Goal: Task Accomplishment & Management: Complete application form

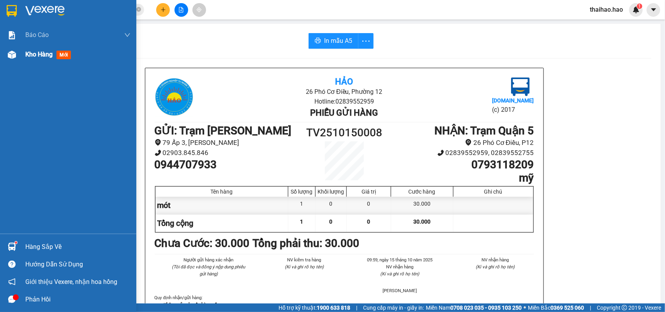
click at [65, 55] on span "mới" at bounding box center [63, 55] width 14 height 9
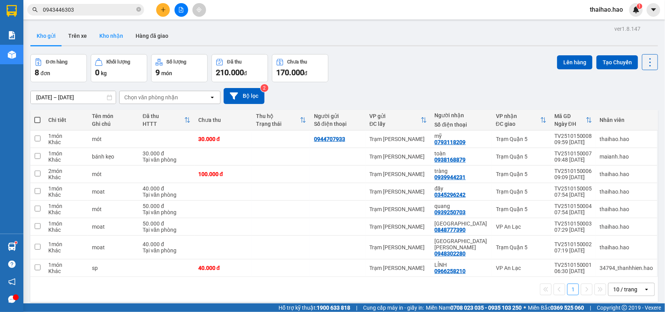
click at [102, 36] on button "Kho nhận" at bounding box center [111, 35] width 36 height 19
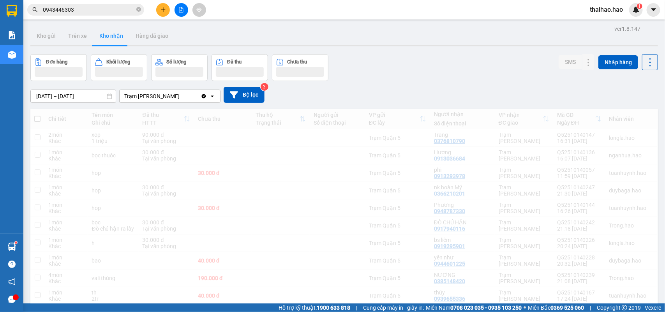
click at [86, 7] on input "0943446303" at bounding box center [89, 9] width 92 height 9
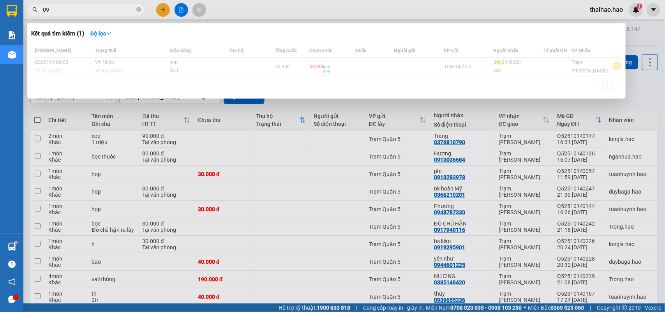
type input "0"
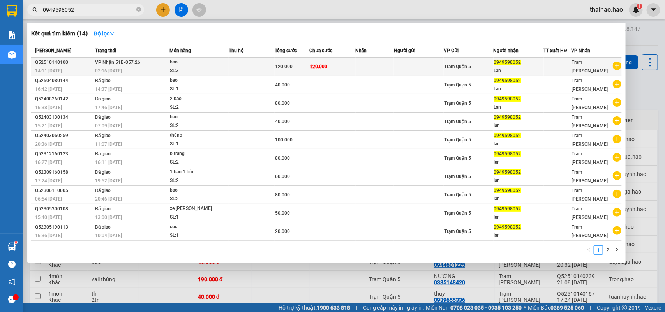
type input "0949598052"
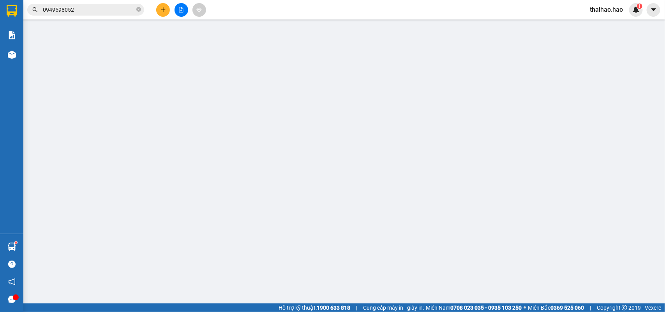
type input "0949598052"
type input "Lan"
type input "120.000"
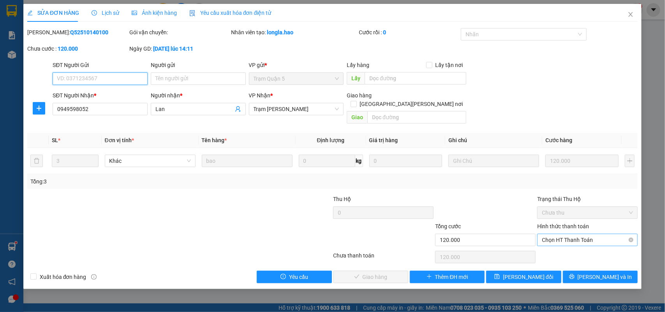
click at [635, 234] on div "Chọn HT Thanh Toán" at bounding box center [587, 240] width 101 height 12
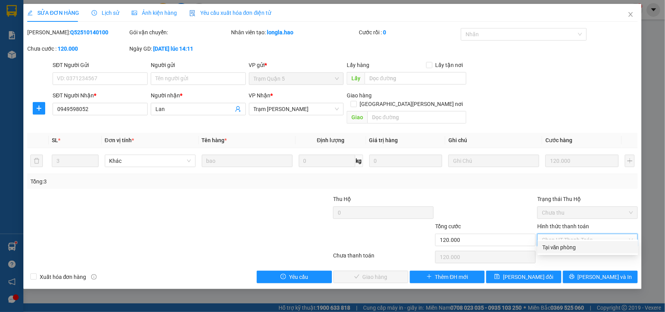
click at [565, 247] on div "Tại văn phòng" at bounding box center [587, 247] width 91 height 9
type input "0"
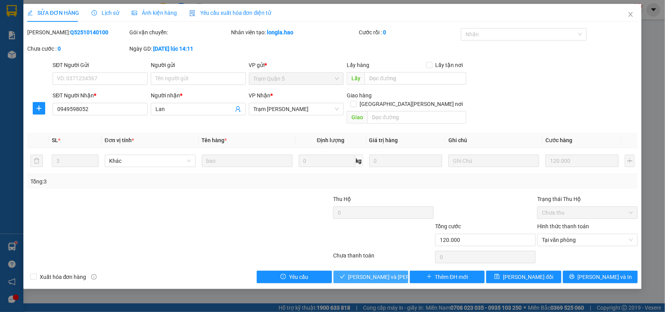
click at [382, 273] on span "[PERSON_NAME] và [PERSON_NAME] hàng" at bounding box center [400, 277] width 105 height 9
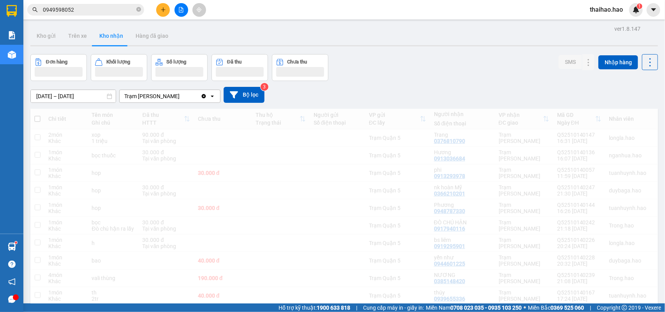
click at [77, 9] on input "0949598052" at bounding box center [89, 9] width 92 height 9
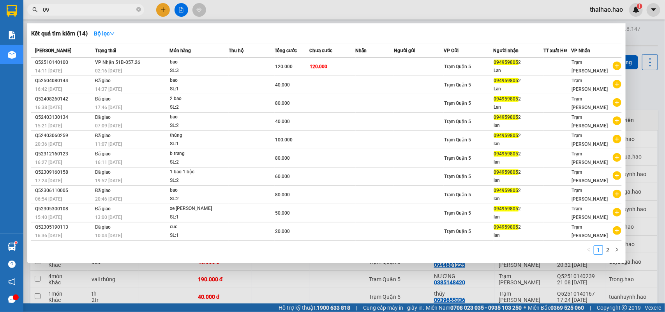
type input "0"
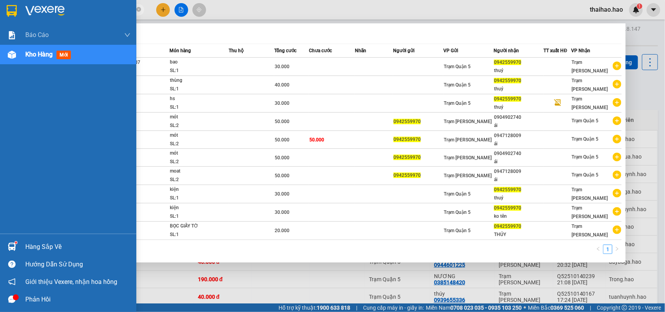
click at [69, 55] on span "mới" at bounding box center [63, 55] width 14 height 9
click at [61, 56] on span "mới" at bounding box center [63, 55] width 14 height 9
click at [65, 55] on span "mới" at bounding box center [63, 55] width 14 height 9
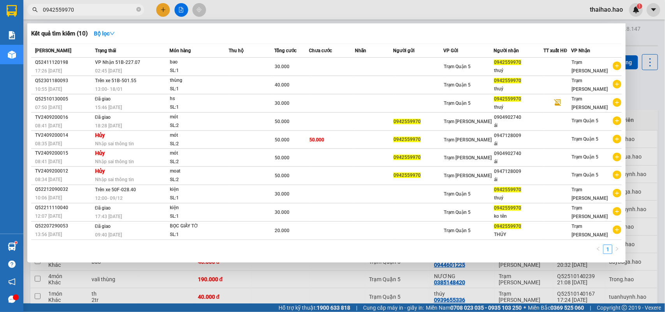
click at [88, 8] on input "0942559970" at bounding box center [89, 9] width 92 height 9
type input "0"
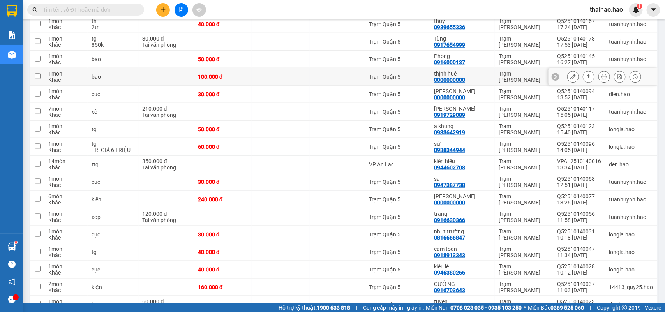
scroll to position [259, 0]
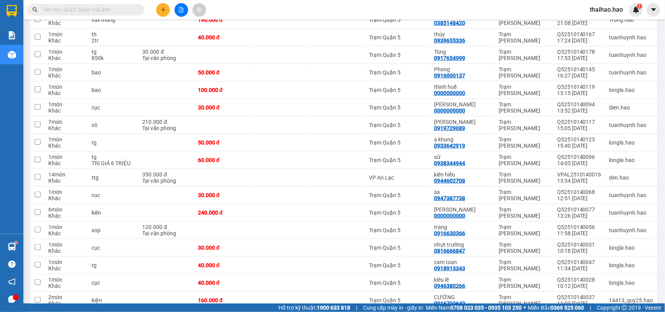
click at [79, 7] on input "text" at bounding box center [89, 9] width 92 height 9
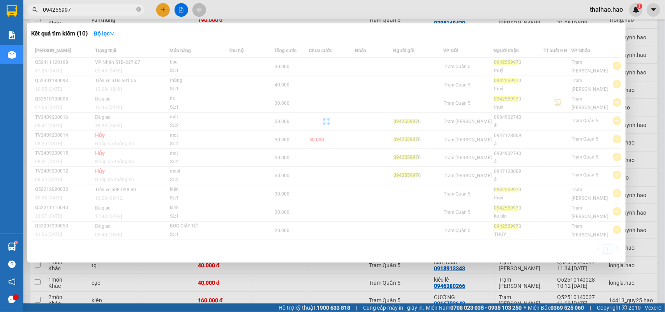
type input "0942559970"
